Goal: Obtain resource: Acquire a specific non-purchased item like information or template

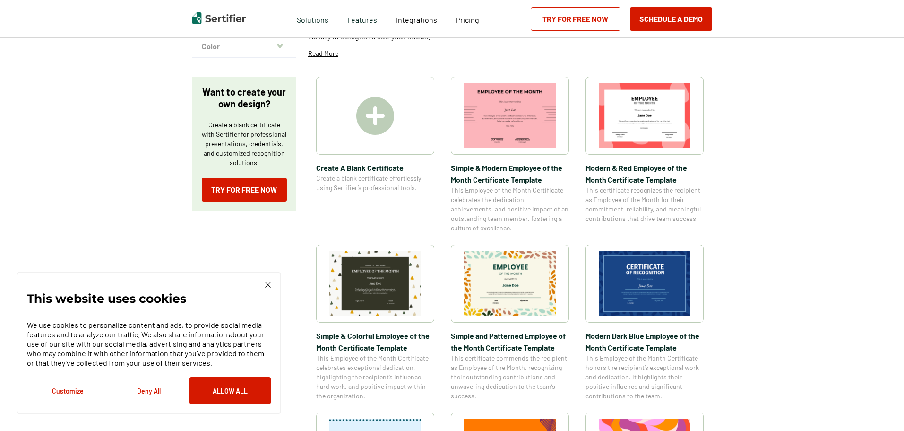
scroll to position [142, 0]
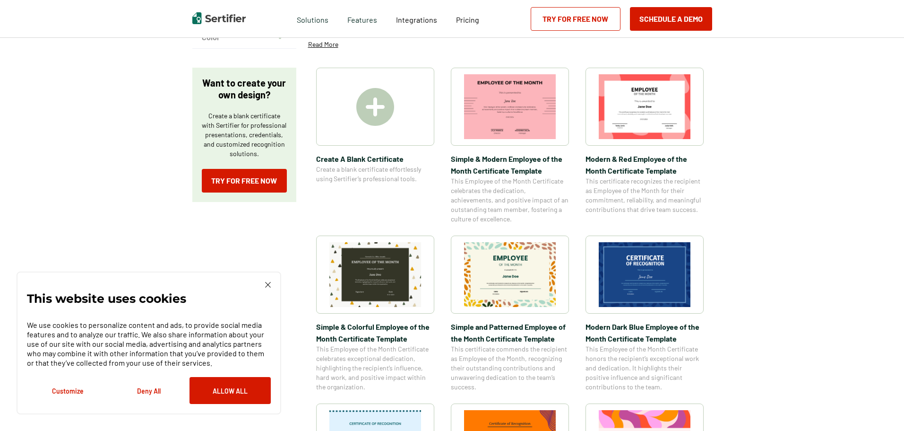
click at [624, 269] on img at bounding box center [645, 274] width 92 height 65
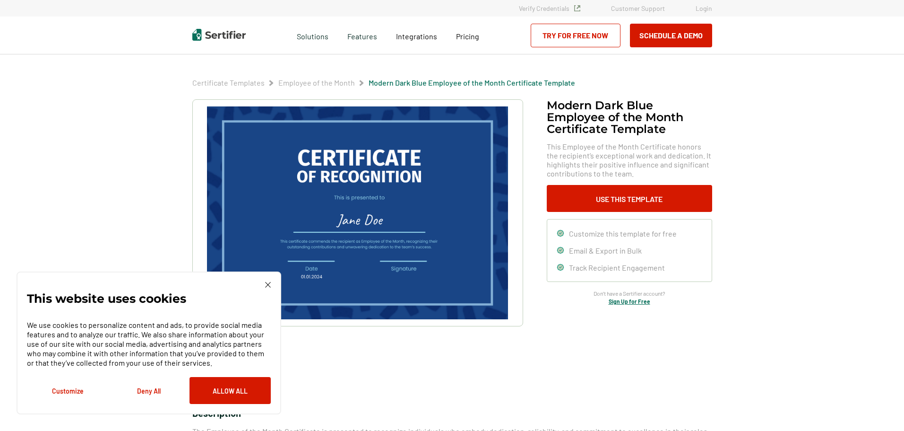
click at [430, 211] on img at bounding box center [357, 212] width 301 height 213
click at [212, 390] on button "Allow All" at bounding box center [230, 390] width 81 height 27
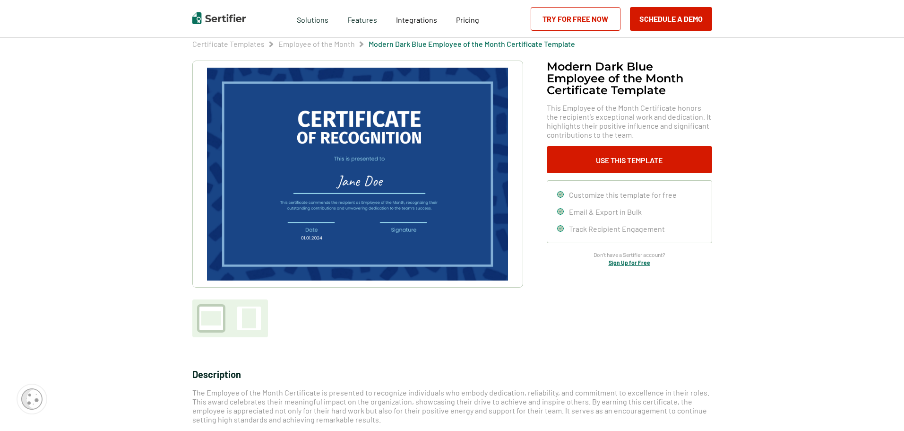
scroll to position [95, 0]
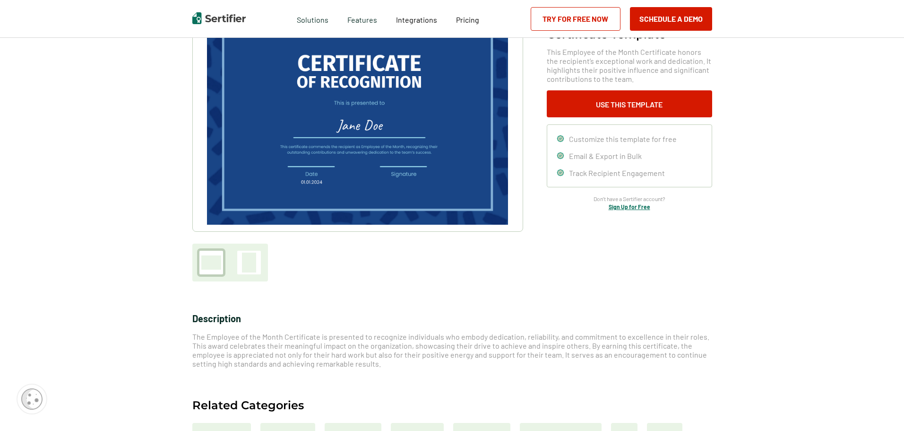
click at [312, 148] on img at bounding box center [357, 118] width 301 height 213
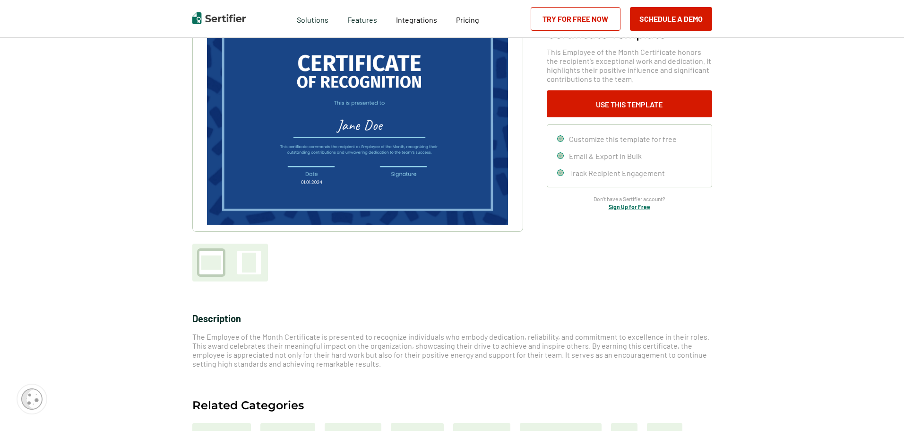
click at [312, 148] on img at bounding box center [357, 118] width 301 height 213
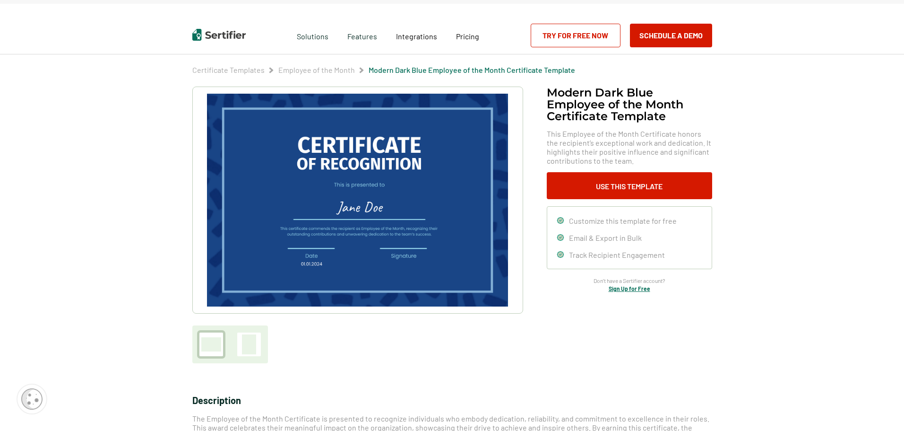
scroll to position [0, 0]
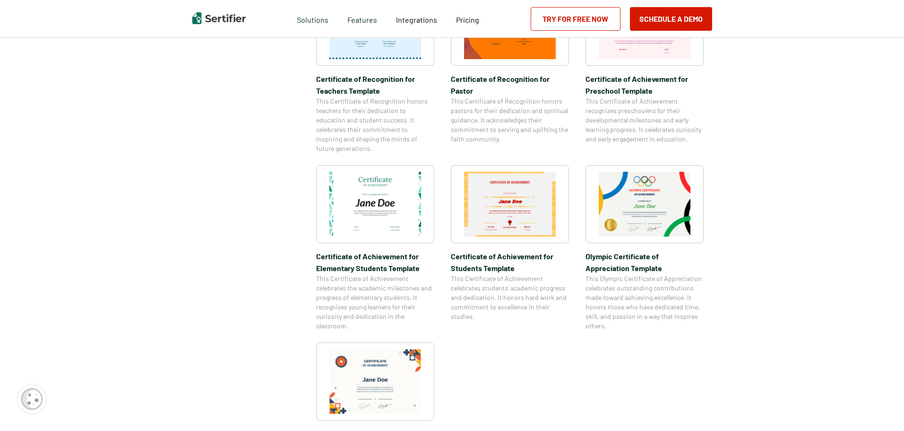
scroll to position [567, 0]
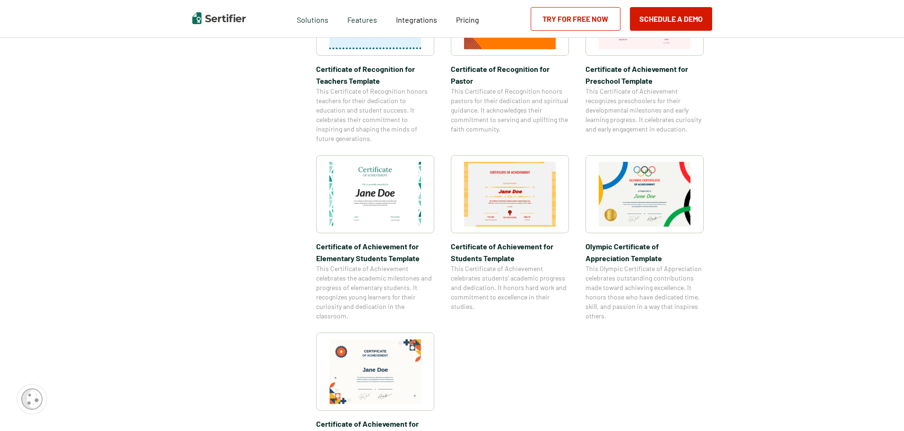
click at [407, 186] on img at bounding box center [375, 194] width 92 height 65
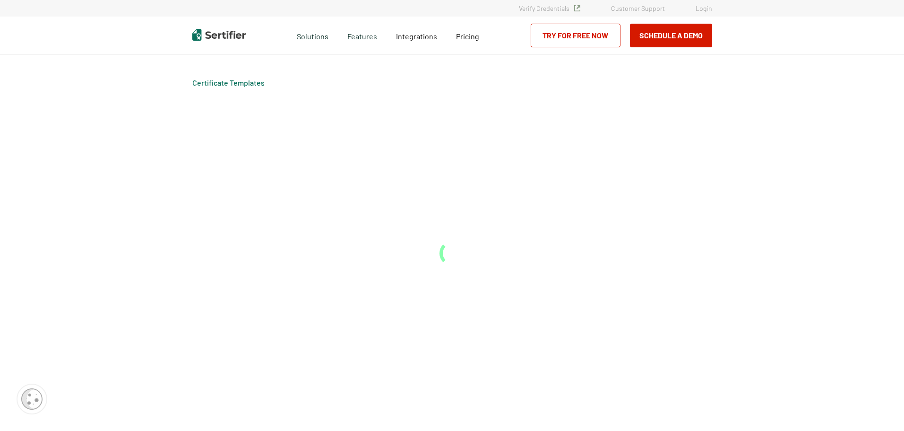
click at [407, 186] on div "Certificate Templates" at bounding box center [452, 242] width 567 height 376
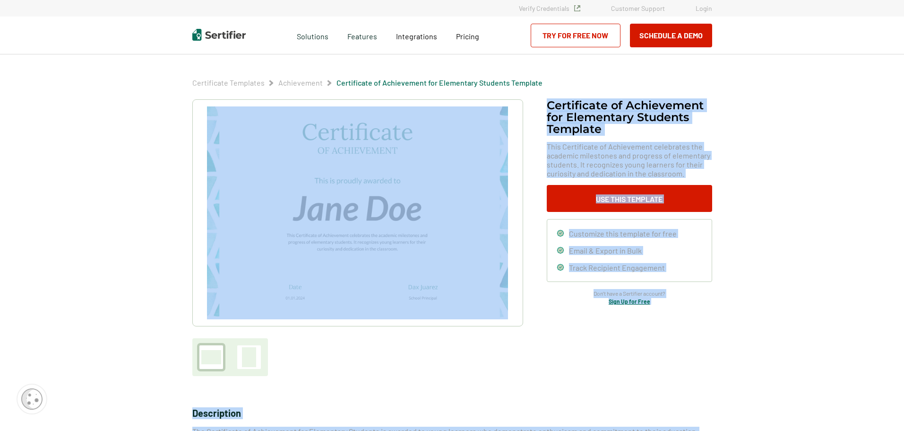
click at [403, 186] on img at bounding box center [357, 212] width 301 height 213
click at [403, 187] on img at bounding box center [357, 212] width 301 height 213
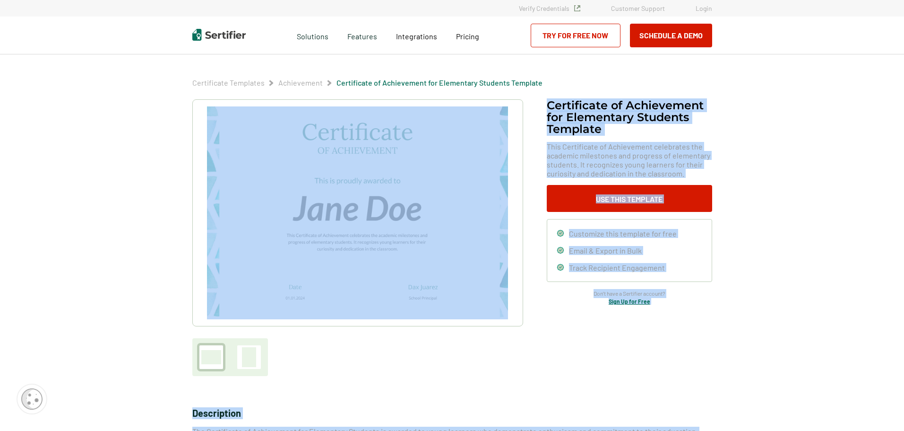
click at [403, 187] on img at bounding box center [357, 212] width 301 height 213
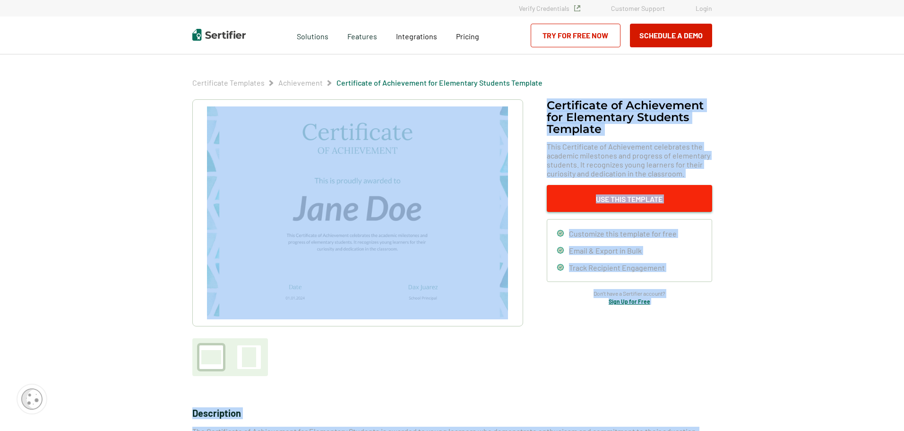
click at [632, 202] on button "Use This Template" at bounding box center [629, 198] width 165 height 27
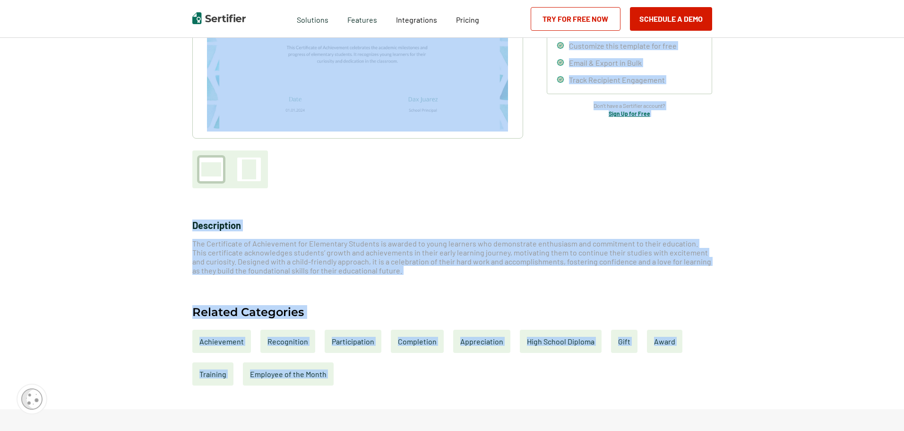
scroll to position [189, 0]
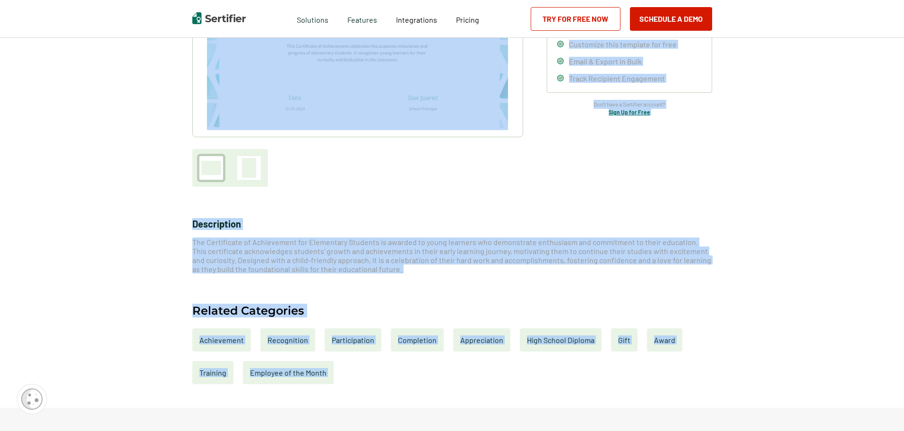
click at [431, 250] on span "The Certificate of Achievement for Elementary Students is awarded to young lear…" at bounding box center [451, 255] width 519 height 36
click at [425, 240] on span "The Certificate of Achievement for Elementary Students is awarded to young lear…" at bounding box center [451, 255] width 519 height 36
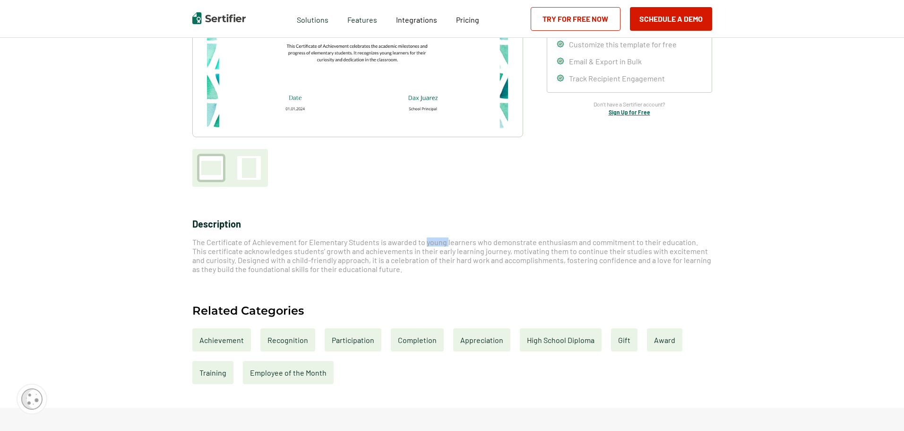
click at [425, 240] on span "The Certificate of Achievement for Elementary Students is awarded to young lear…" at bounding box center [451, 255] width 519 height 36
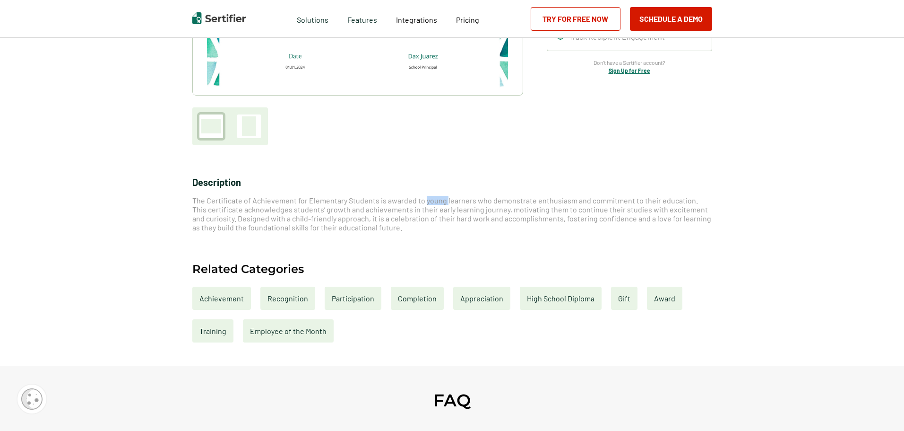
scroll to position [236, 0]
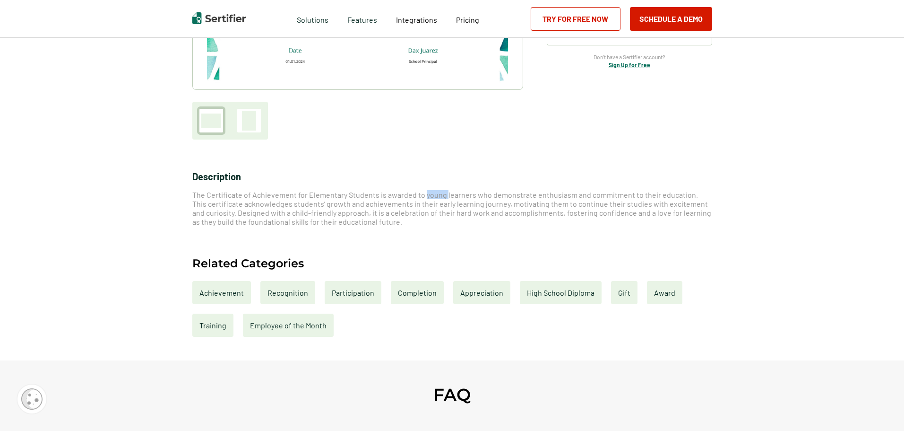
click at [402, 294] on div "Completion" at bounding box center [417, 292] width 53 height 23
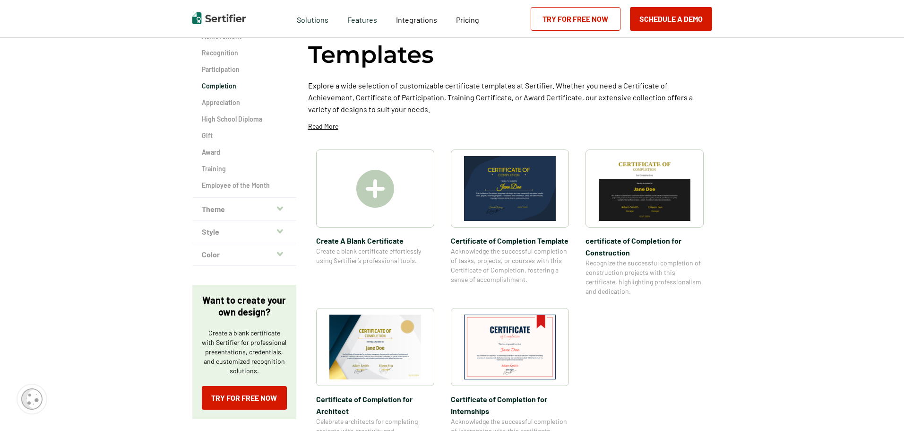
scroll to position [95, 0]
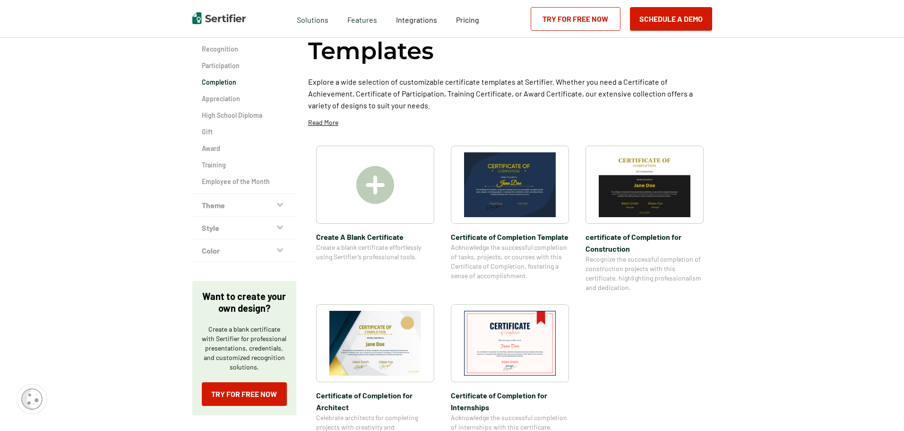
click at [375, 180] on img at bounding box center [375, 185] width 38 height 38
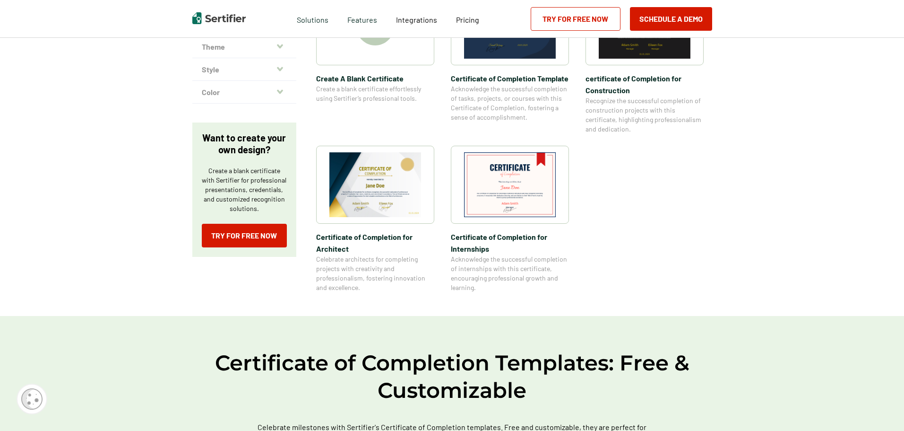
scroll to position [189, 0]
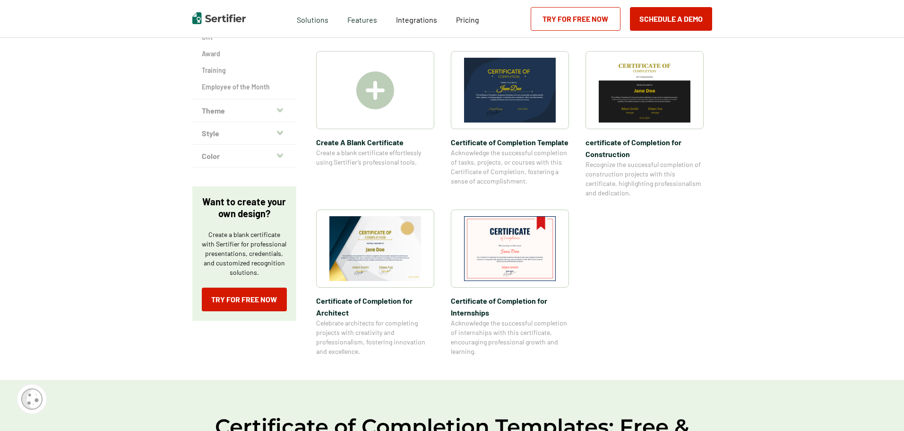
click at [494, 242] on img at bounding box center [510, 248] width 92 height 65
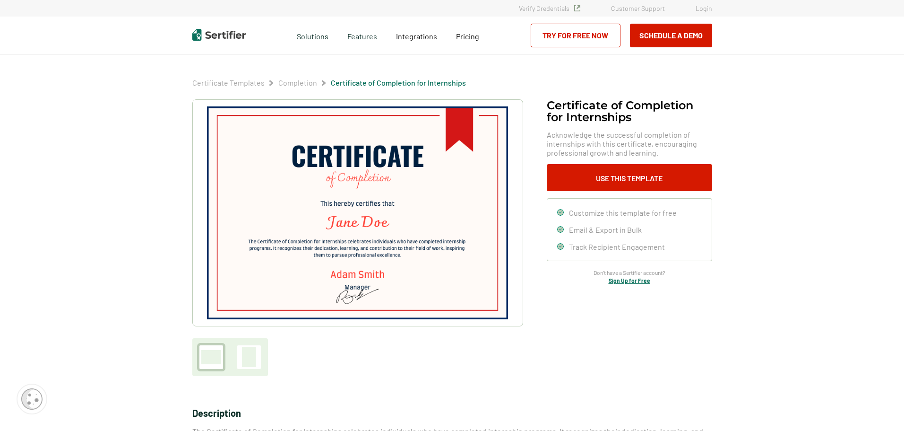
click at [388, 236] on img at bounding box center [357, 212] width 301 height 213
click at [594, 180] on button "Use This Template" at bounding box center [629, 177] width 165 height 27
